Goal: Task Accomplishment & Management: Use online tool/utility

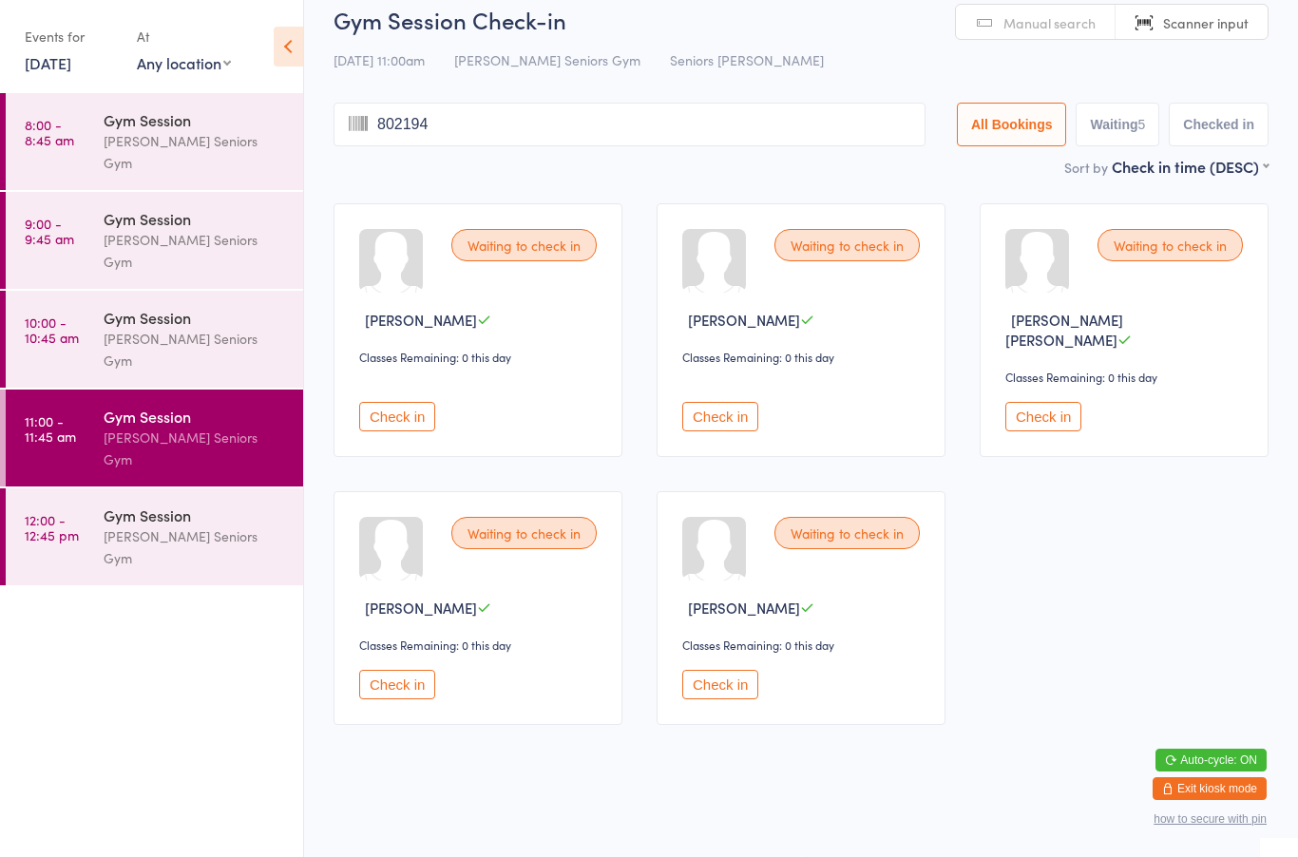
type input "8021940"
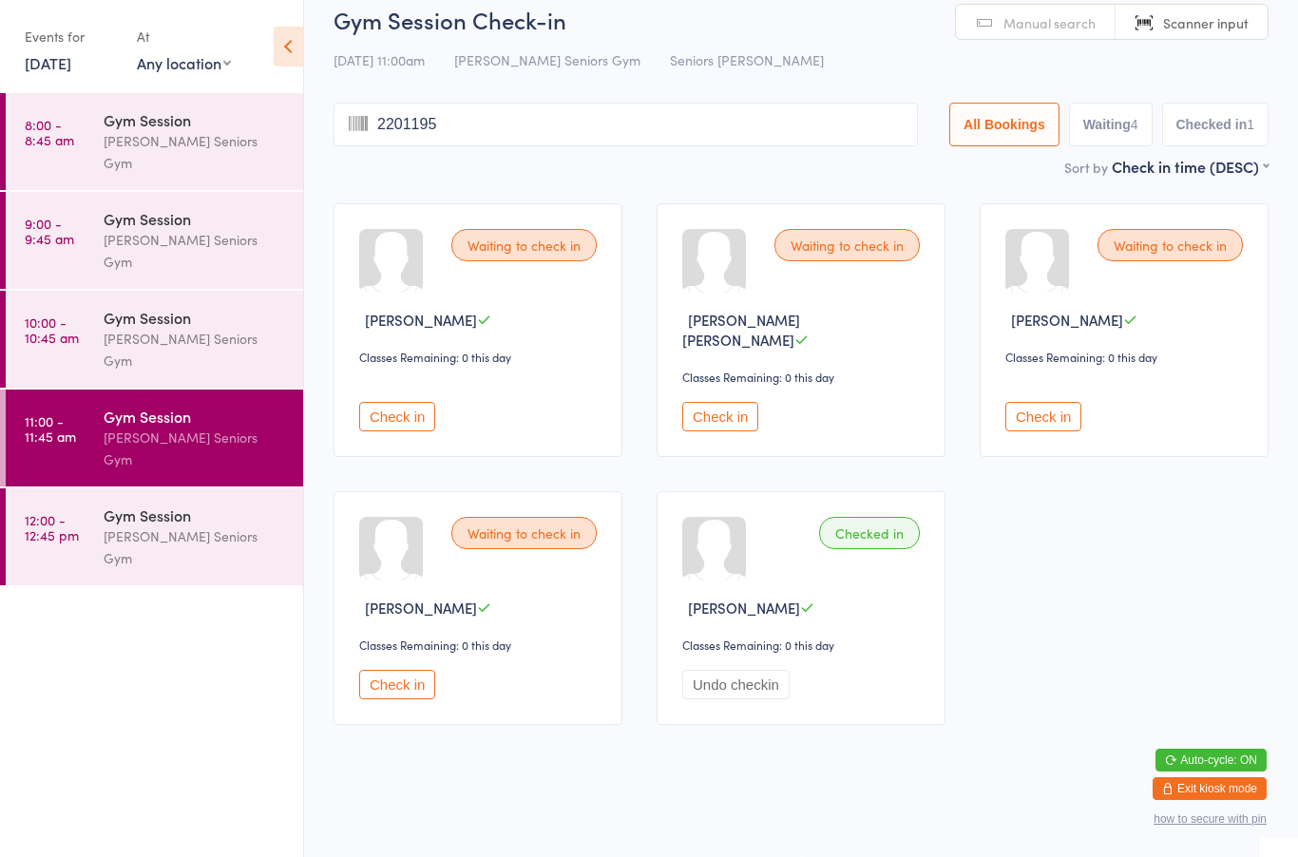
type input "22011952"
type input "4121952"
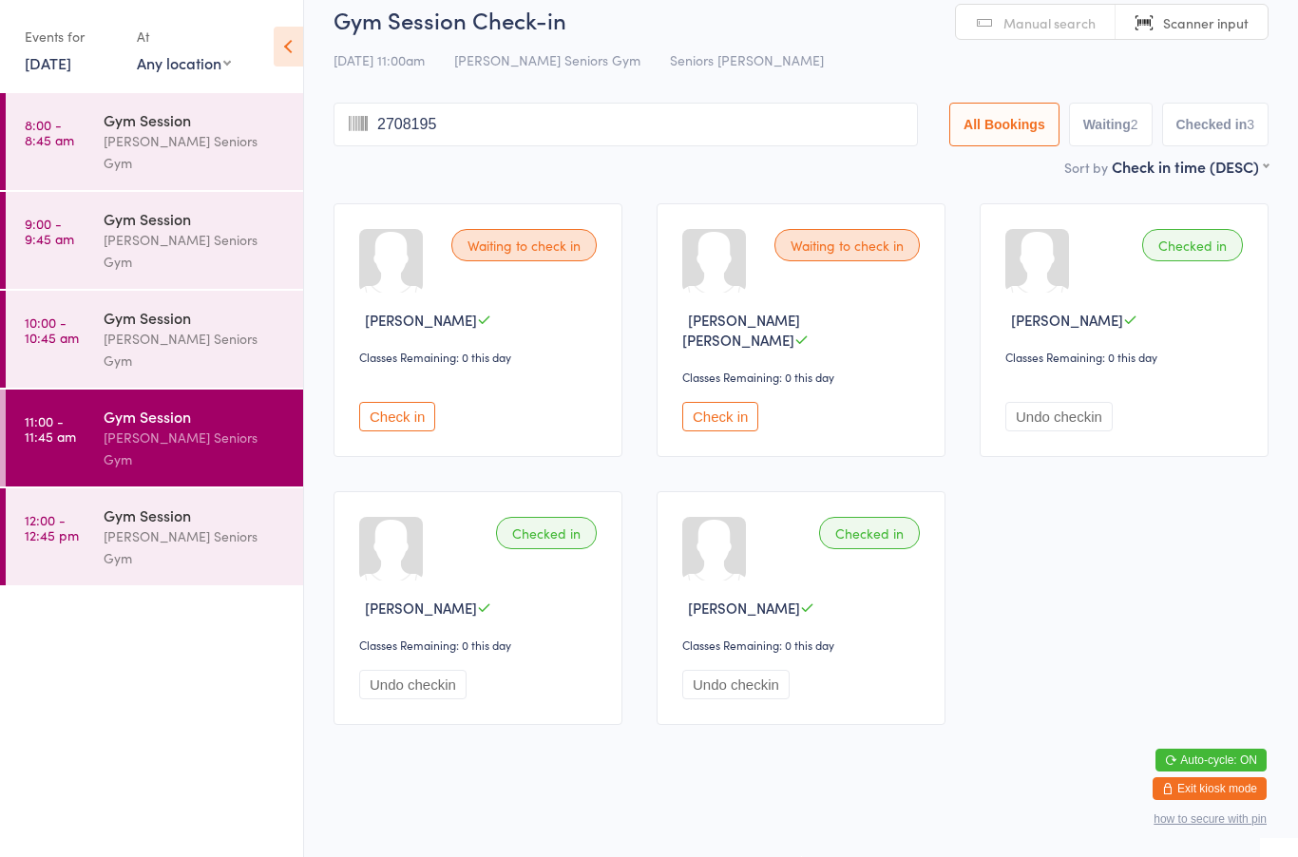
type input "27081950"
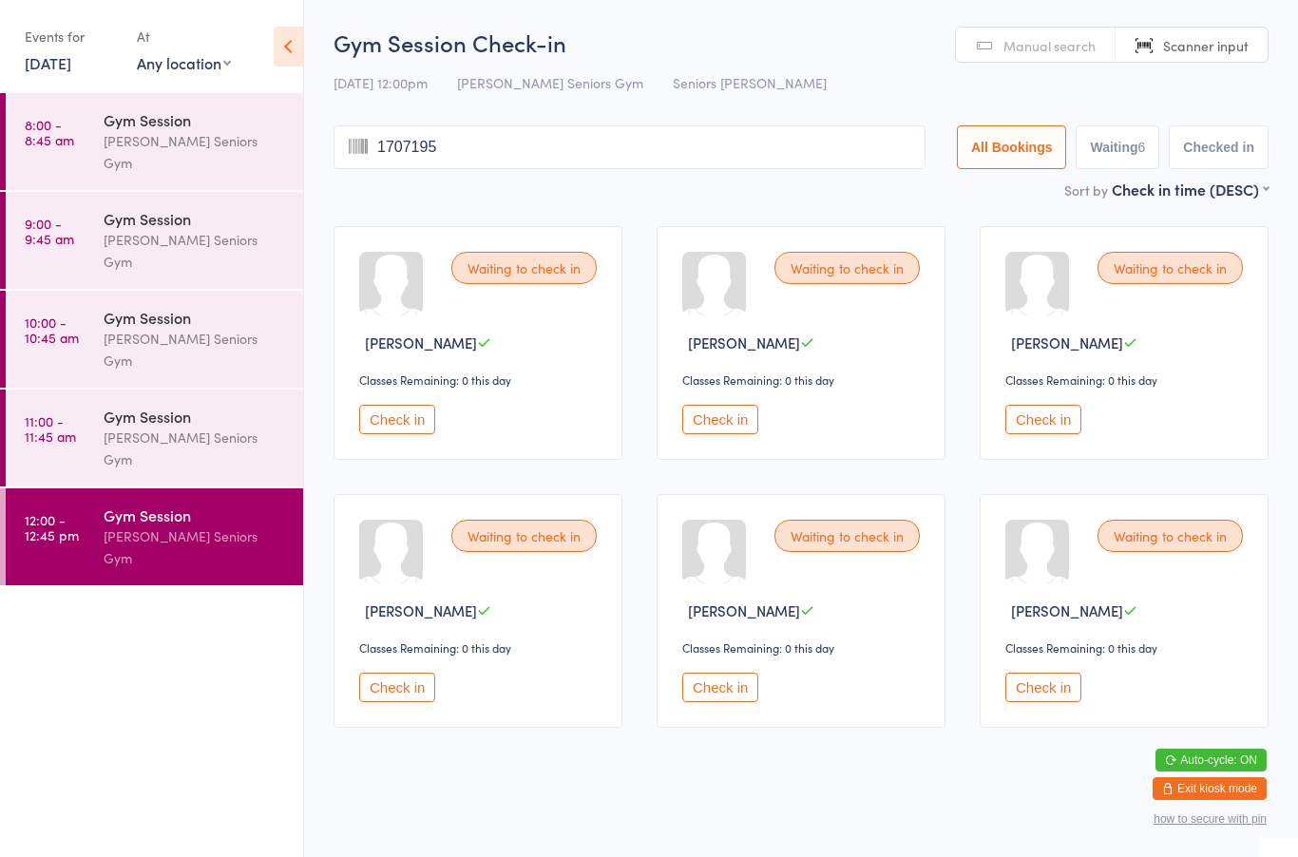
type input "17071953"
click at [394, 702] on button "Check in" at bounding box center [397, 687] width 76 height 29
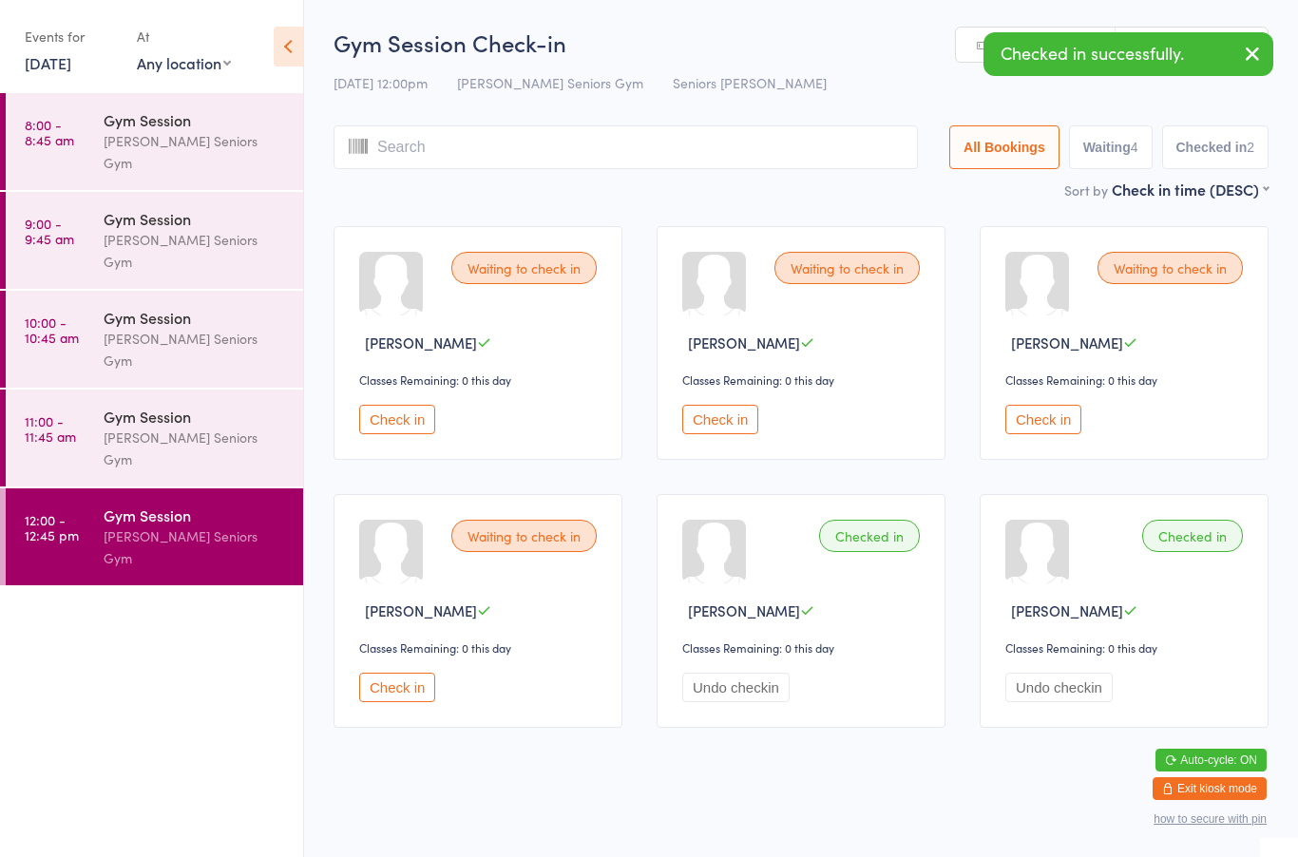
click at [537, 144] on input "search" at bounding box center [626, 147] width 584 height 44
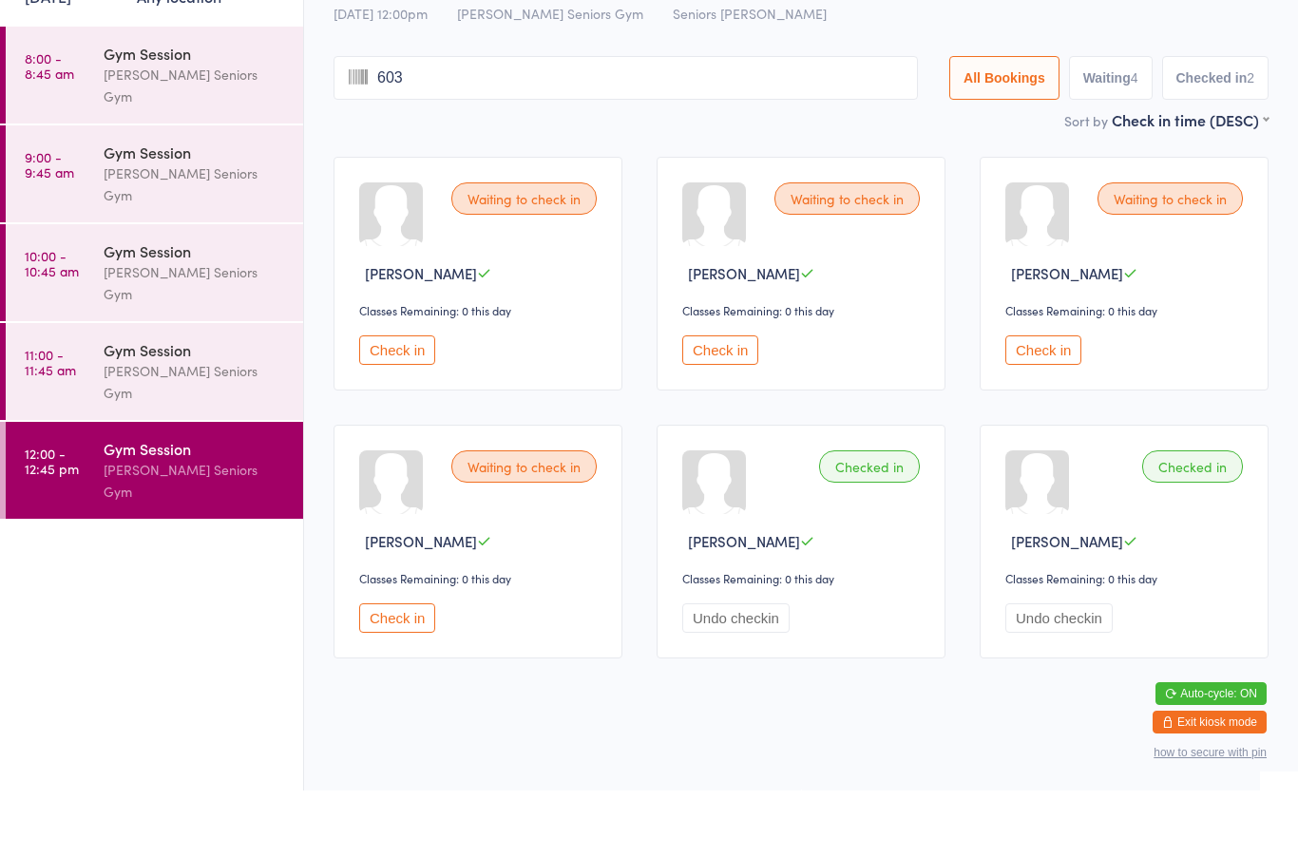
scroll to position [30, 0]
type input "6031944"
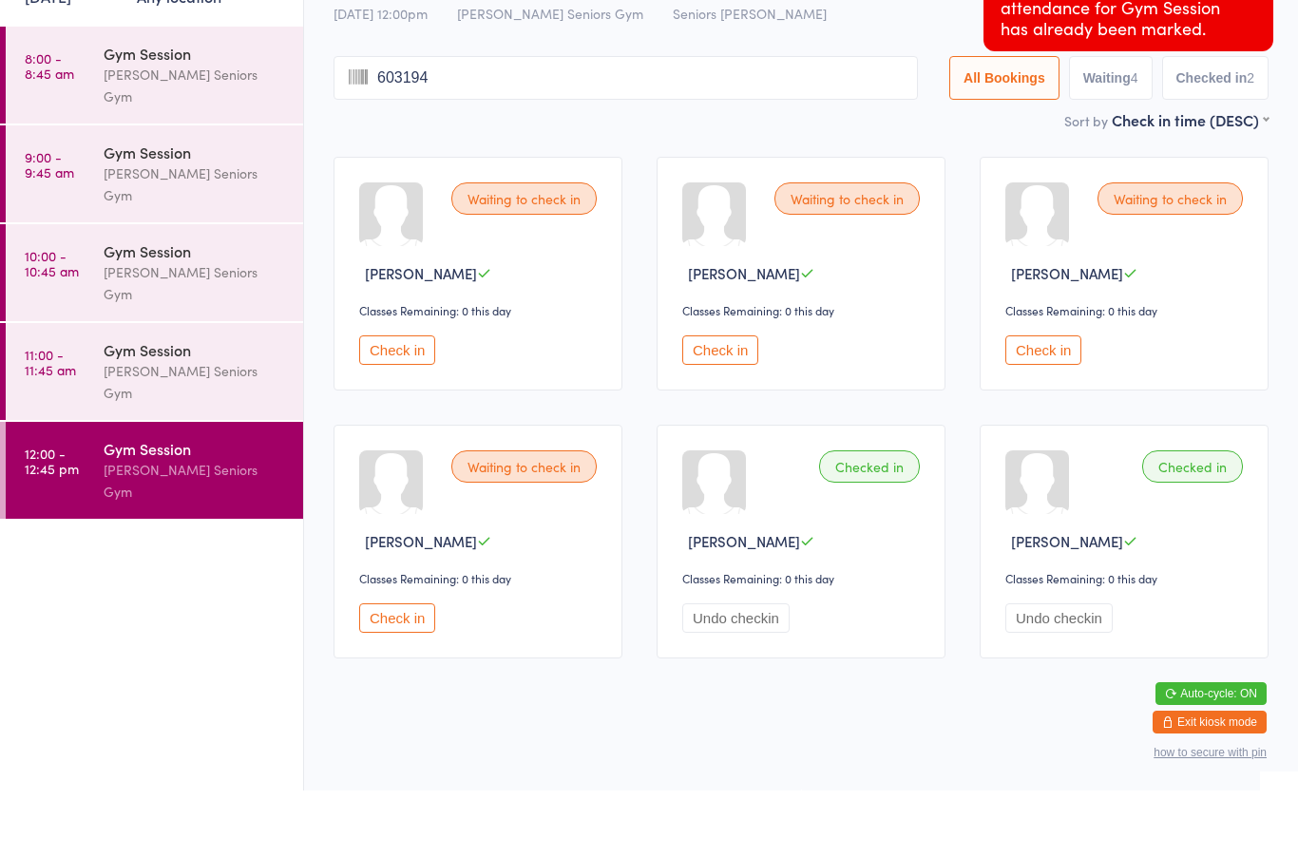
type input "6031944"
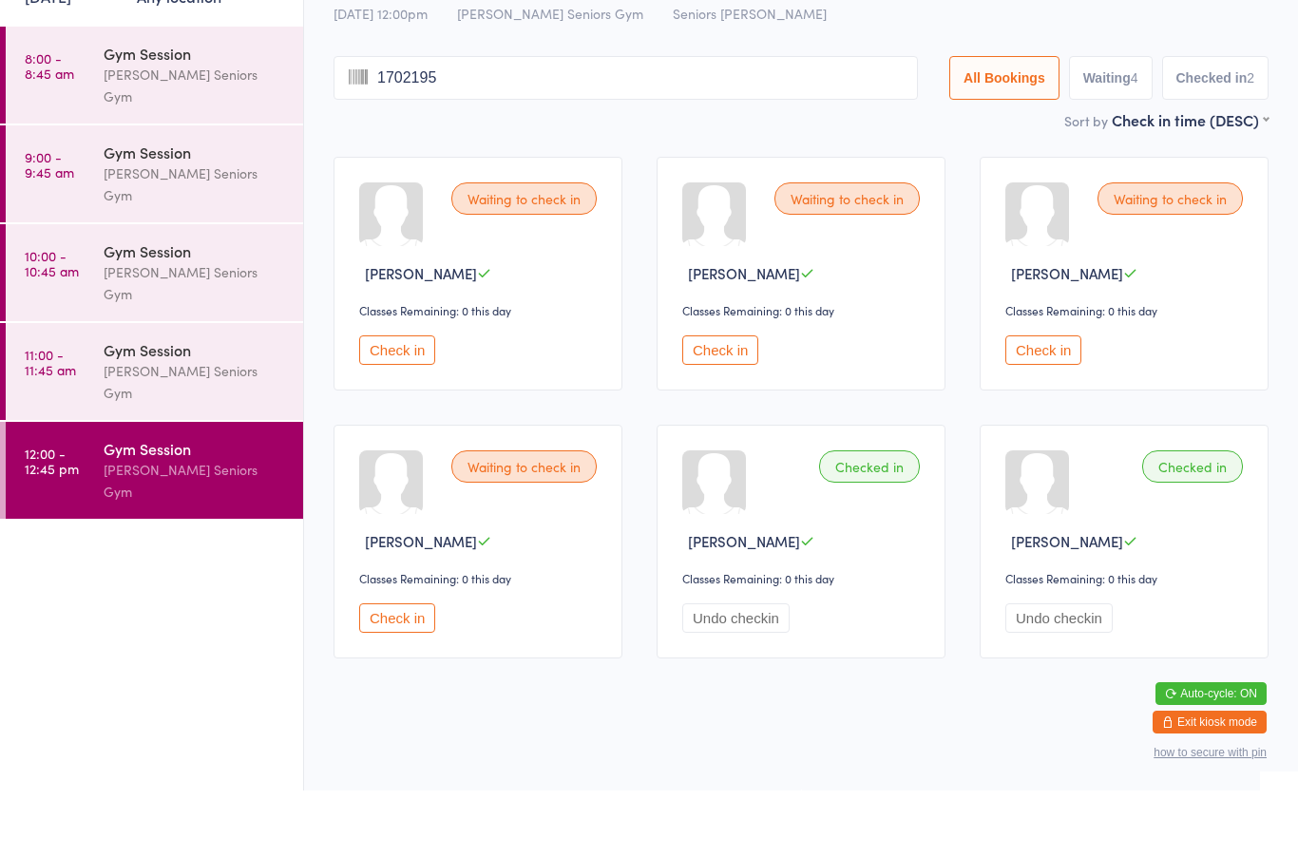
type input "17021953"
type input "831946"
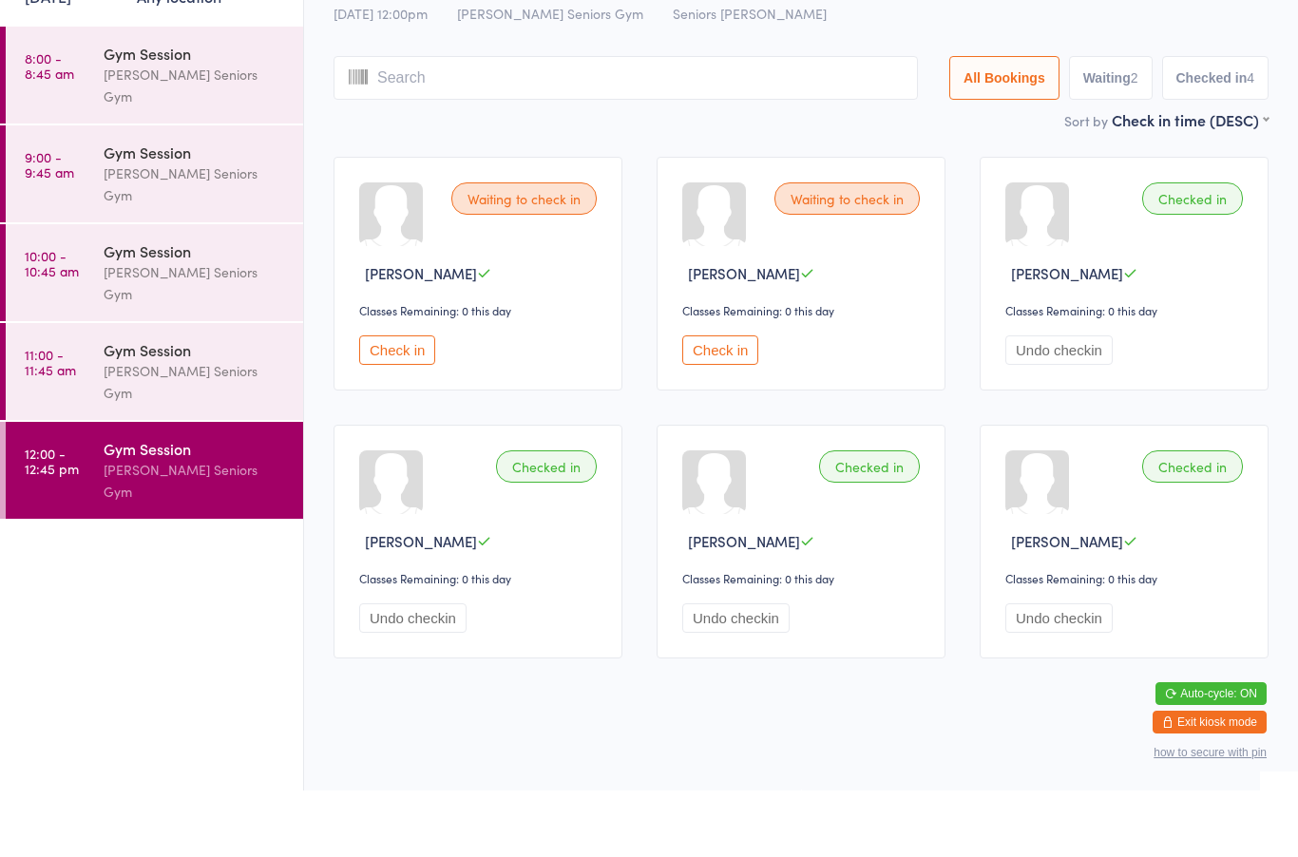
click at [749, 470] on div "Waiting to check in Dianne Dixon Classes Remaining: 0 this day Check in Waiting…" at bounding box center [800, 474] width 969 height 536
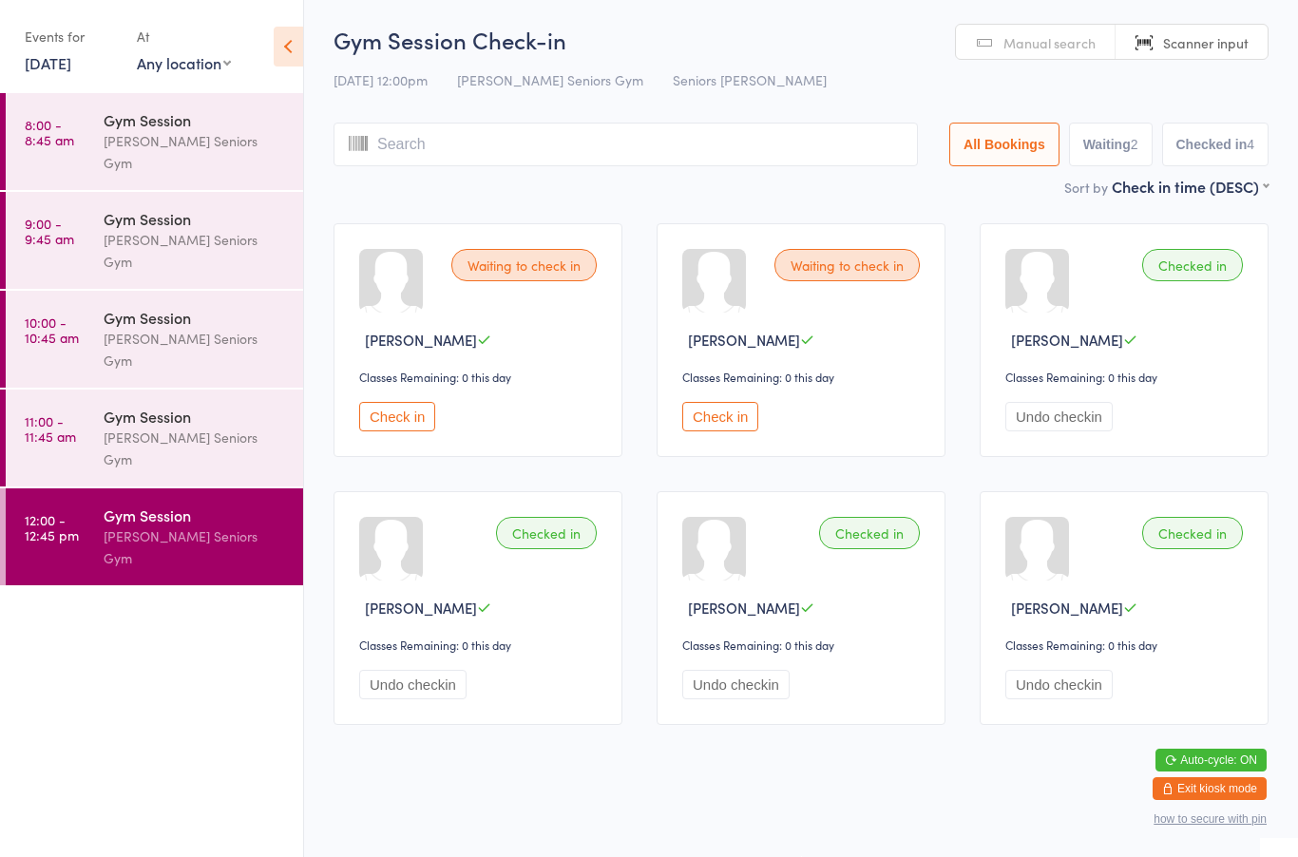
click at [714, 409] on button "Check in" at bounding box center [720, 416] width 76 height 29
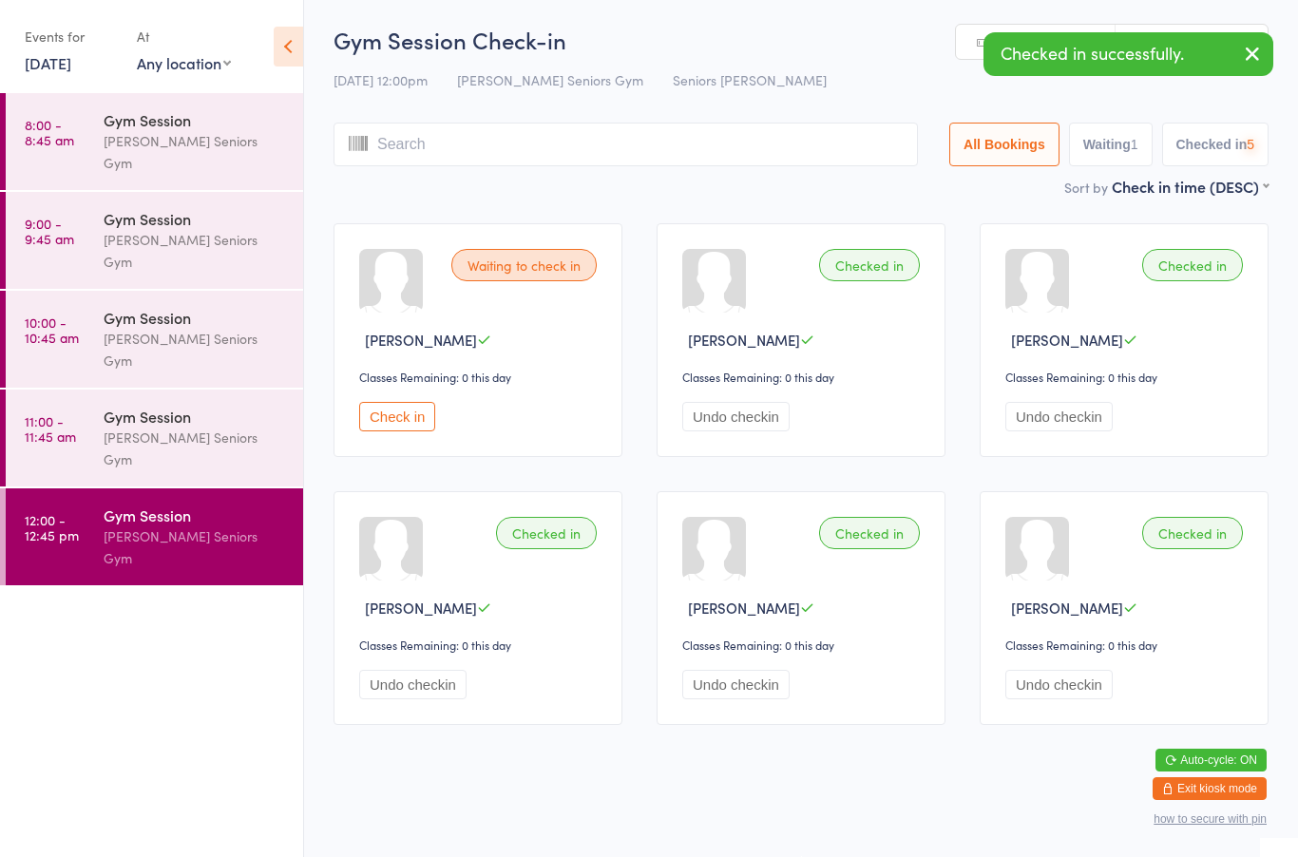
click at [406, 402] on button "Check in" at bounding box center [397, 416] width 76 height 29
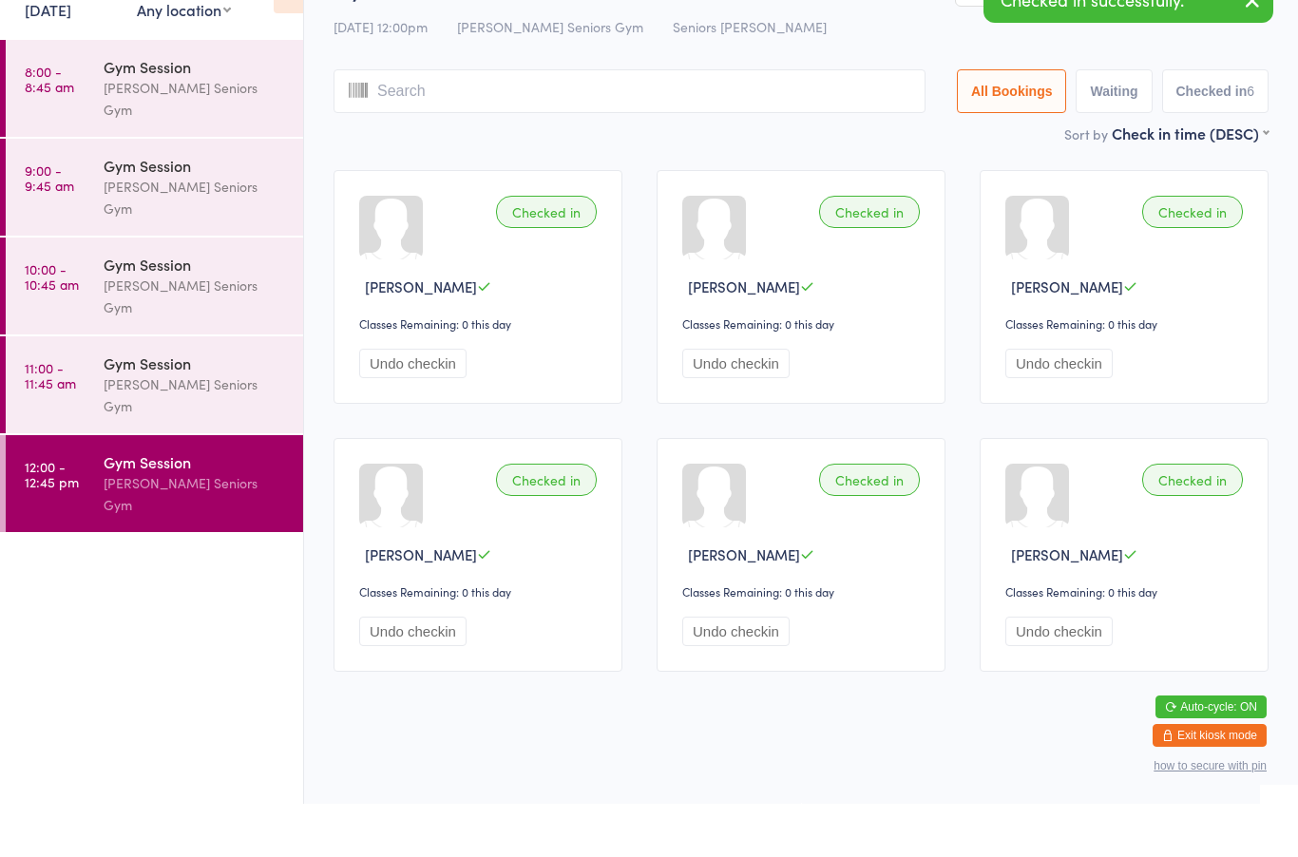
scroll to position [0, 0]
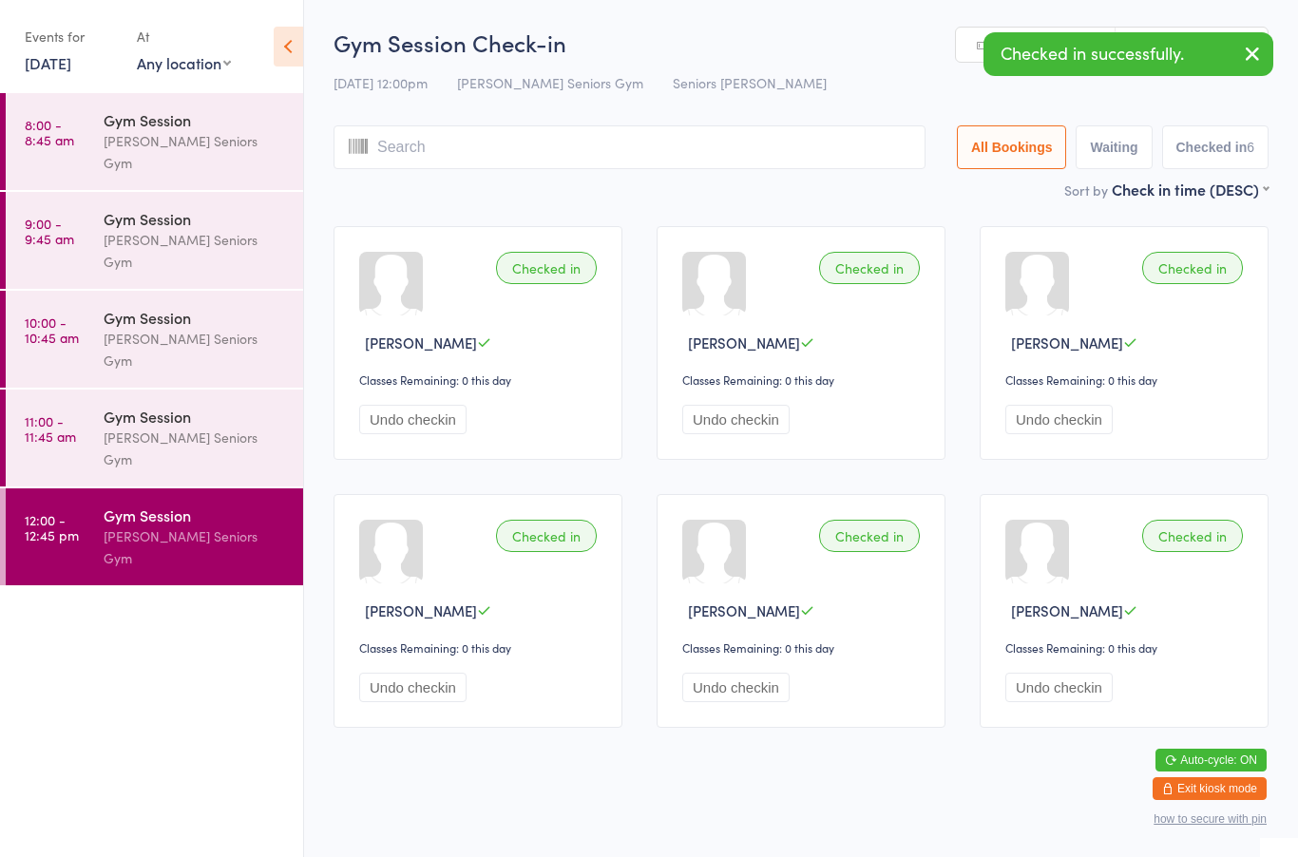
click at [244, 406] on div "Gym Session" at bounding box center [195, 416] width 183 height 21
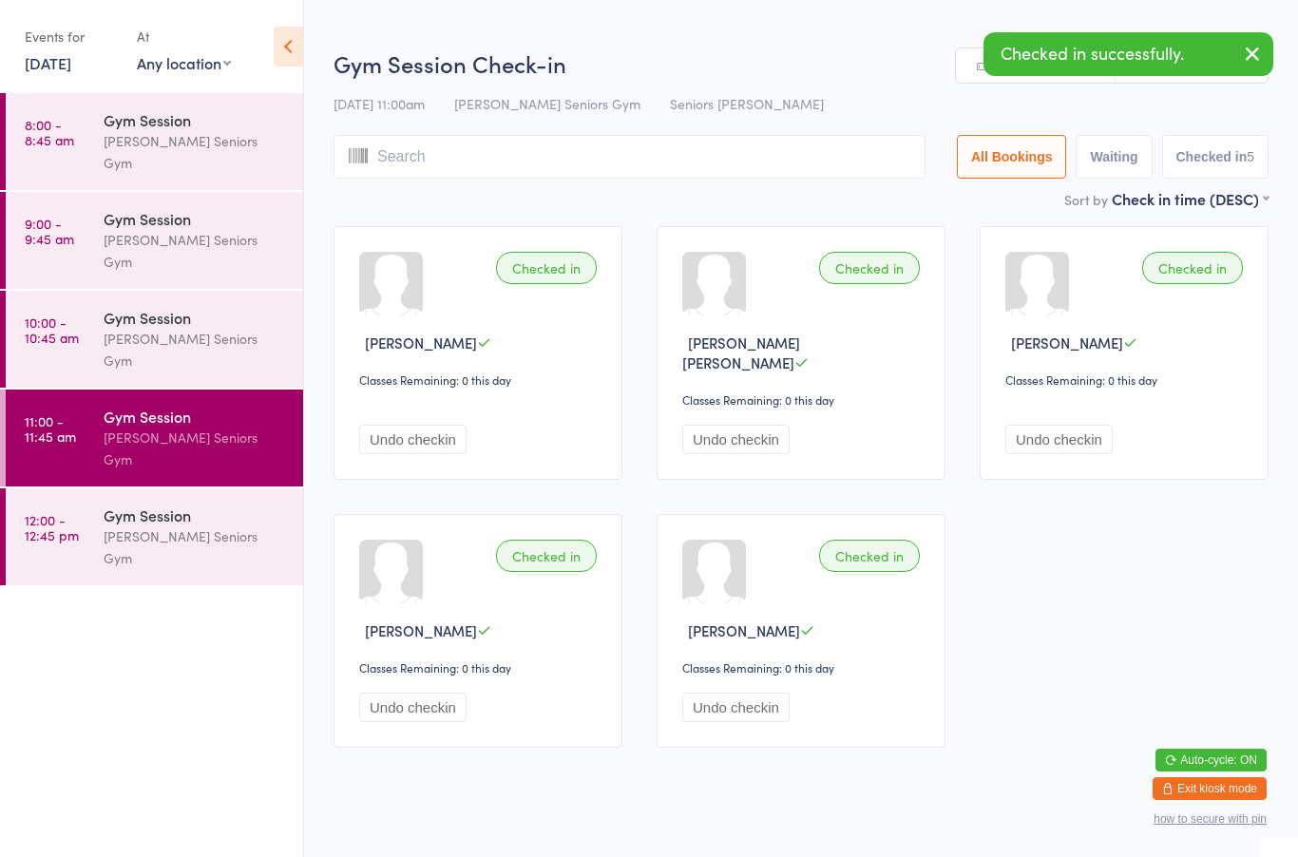
click at [207, 525] on div "[PERSON_NAME] Seniors Gym" at bounding box center [195, 547] width 183 height 44
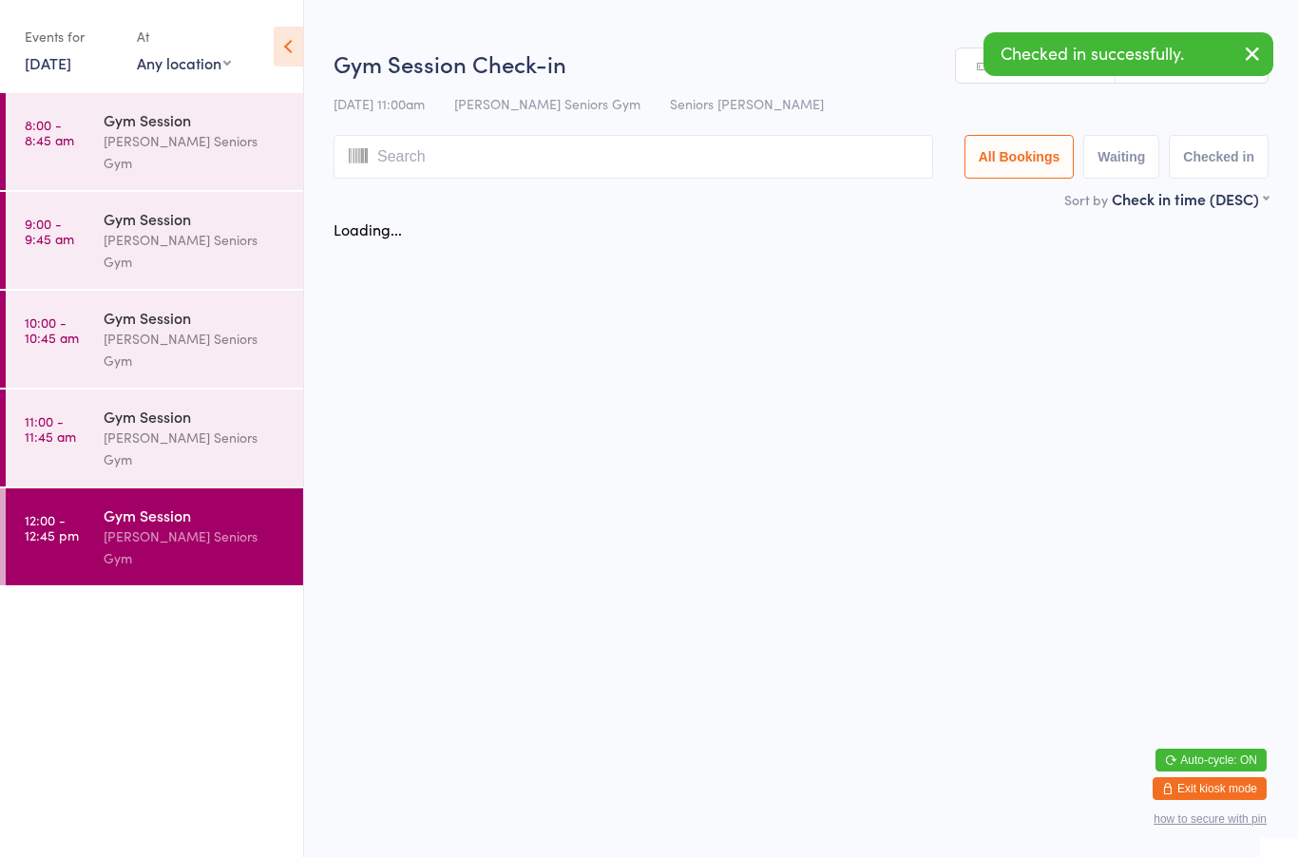
click at [200, 505] on div "Gym Session" at bounding box center [195, 515] width 183 height 21
